Goal: Find specific page/section: Find specific page/section

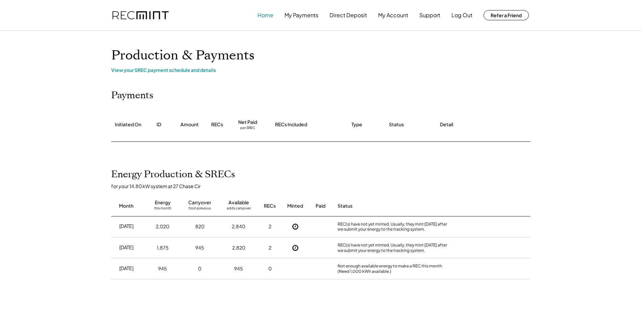
click at [258, 16] on button "Home" at bounding box center [265, 15] width 16 height 14
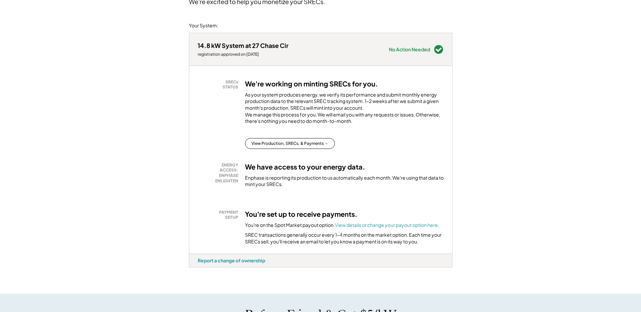
scroll to position [68, 0]
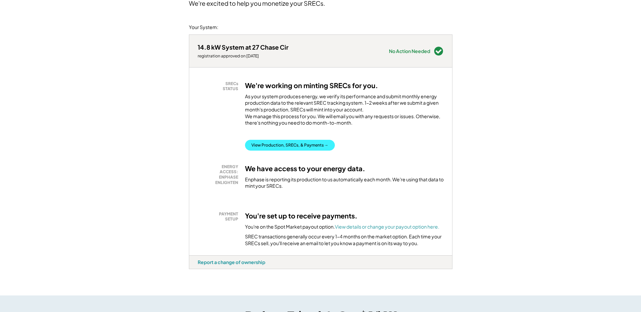
click at [311, 151] on button "View Production, SRECs, & Payments →" at bounding box center [290, 145] width 90 height 11
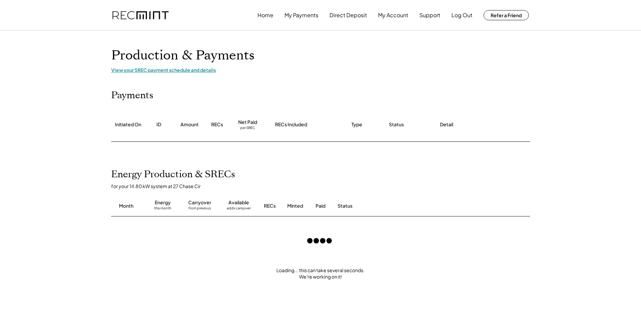
click at [166, 70] on div "View your SREC payment schedule and details" at bounding box center [320, 70] width 419 height 6
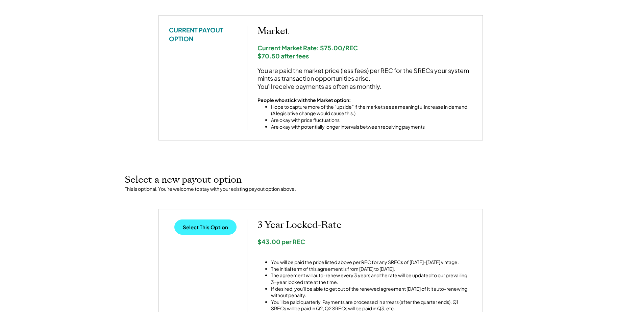
scroll to position [135, 0]
